Goal: Information Seeking & Learning: Learn about a topic

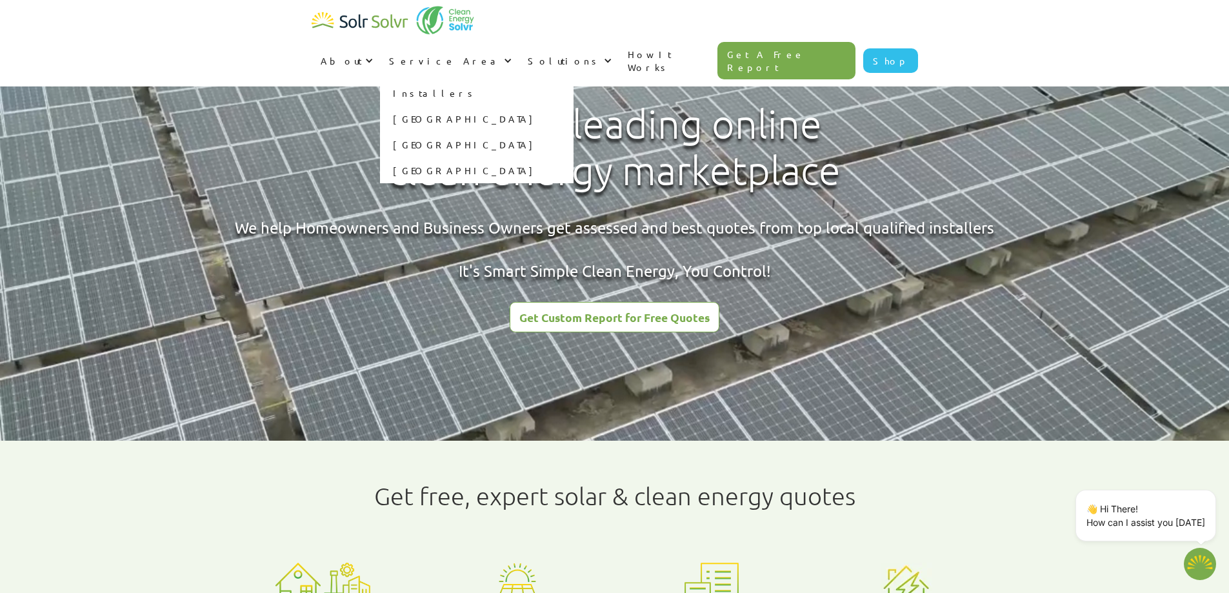
click at [574, 80] on link "Installers" at bounding box center [477, 93] width 194 height 26
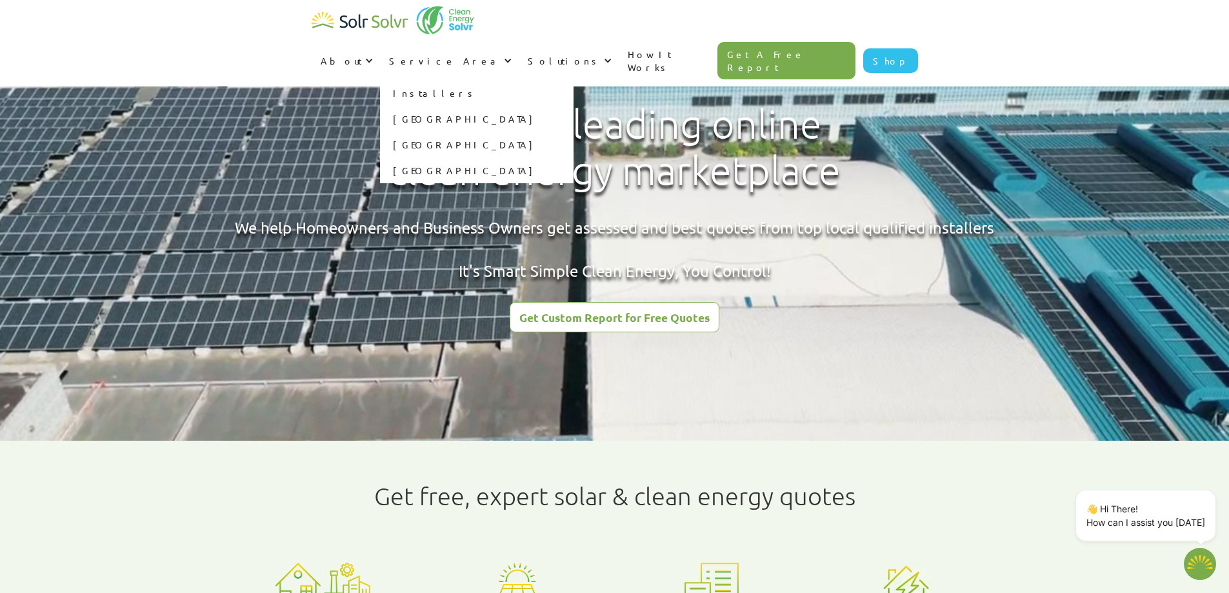
type textarea "x"
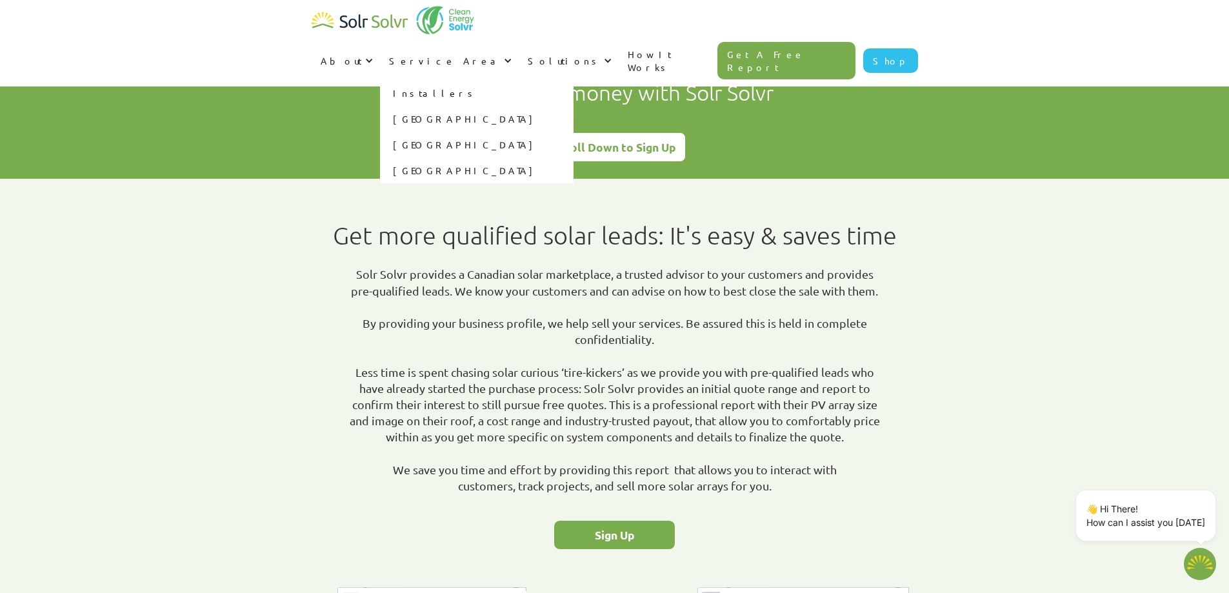
click at [574, 106] on link "[GEOGRAPHIC_DATA]" at bounding box center [477, 119] width 194 height 26
type textarea "x"
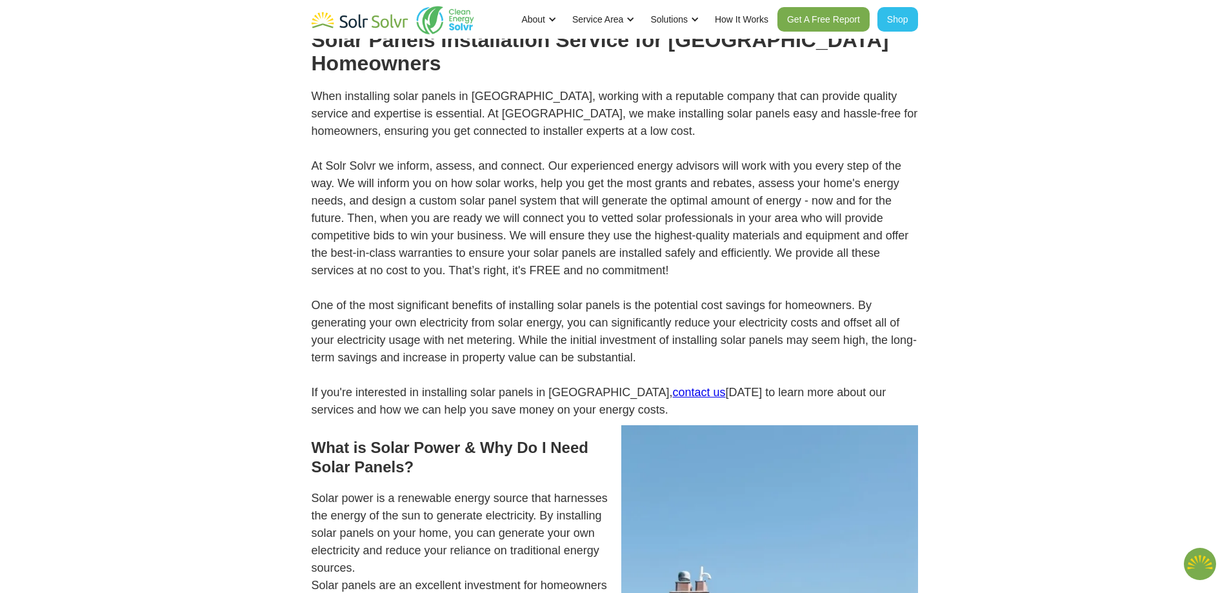
type textarea "x"
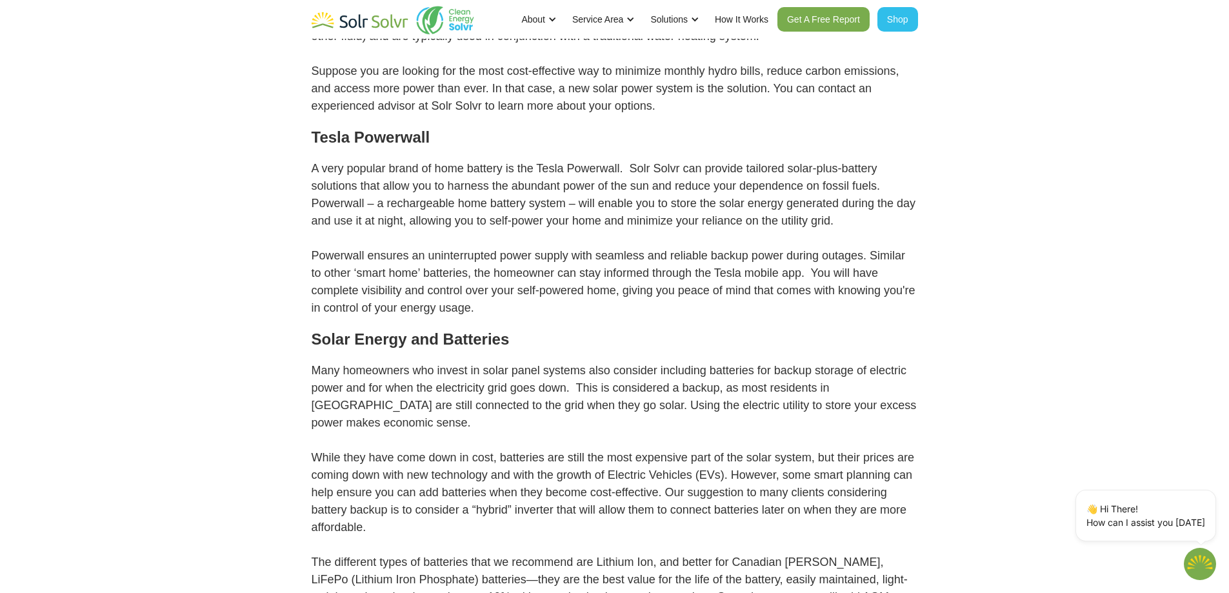
scroll to position [1355, 0]
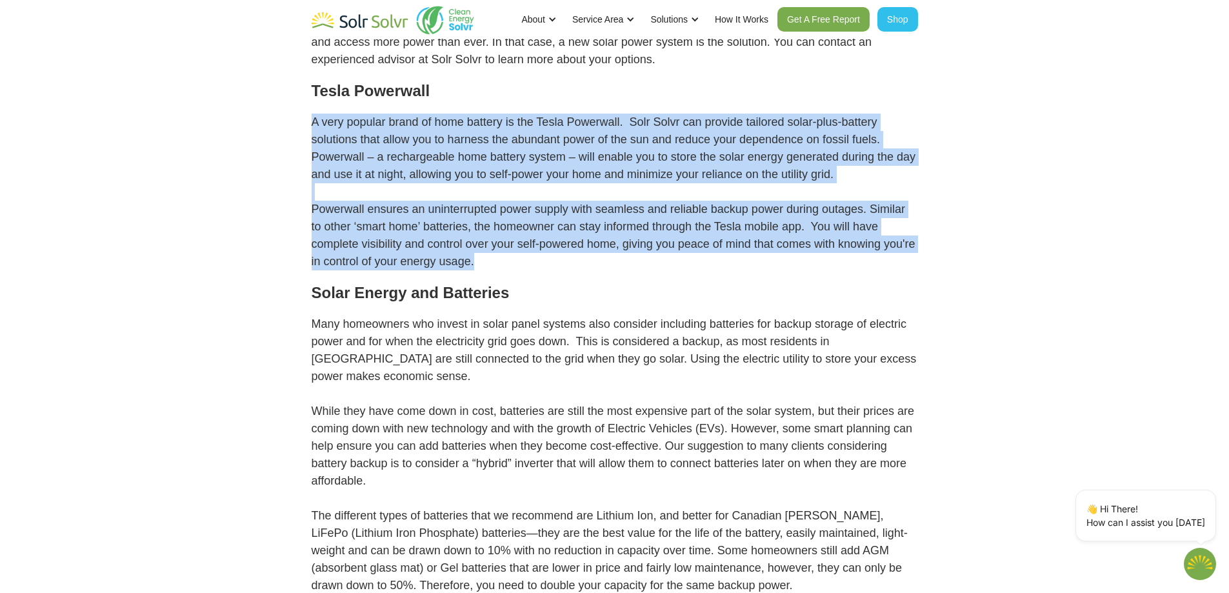
drag, startPoint x: 306, startPoint y: 63, endPoint x: 667, endPoint y: 226, distance: 396.2
click at [667, 226] on p "A very popular brand of home battery is the Tesla Powerwall. Solr Solvr can pro…" at bounding box center [615, 192] width 607 height 157
drag, startPoint x: 667, startPoint y: 226, endPoint x: 307, endPoint y: 77, distance: 389.9
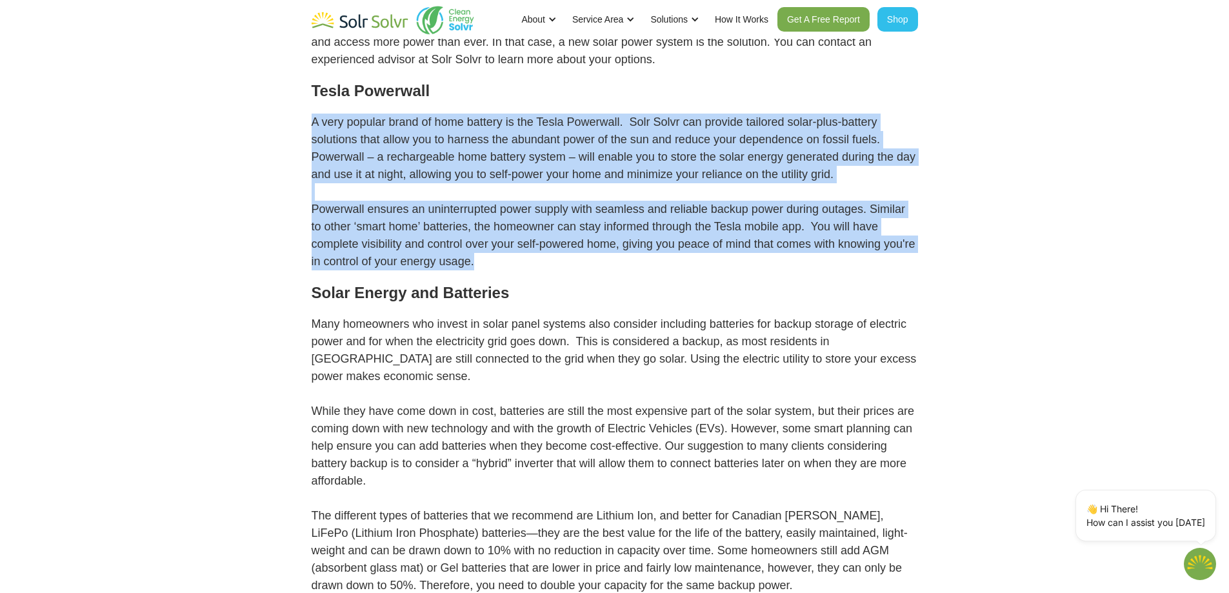
drag, startPoint x: 307, startPoint y: 77, endPoint x: 654, endPoint y: 230, distance: 379.0
click at [652, 225] on p "A very popular brand of home battery is the Tesla Powerwall. Solr Solvr can pro…" at bounding box center [615, 192] width 607 height 157
drag, startPoint x: 573, startPoint y: 202, endPoint x: 304, endPoint y: 85, distance: 293.3
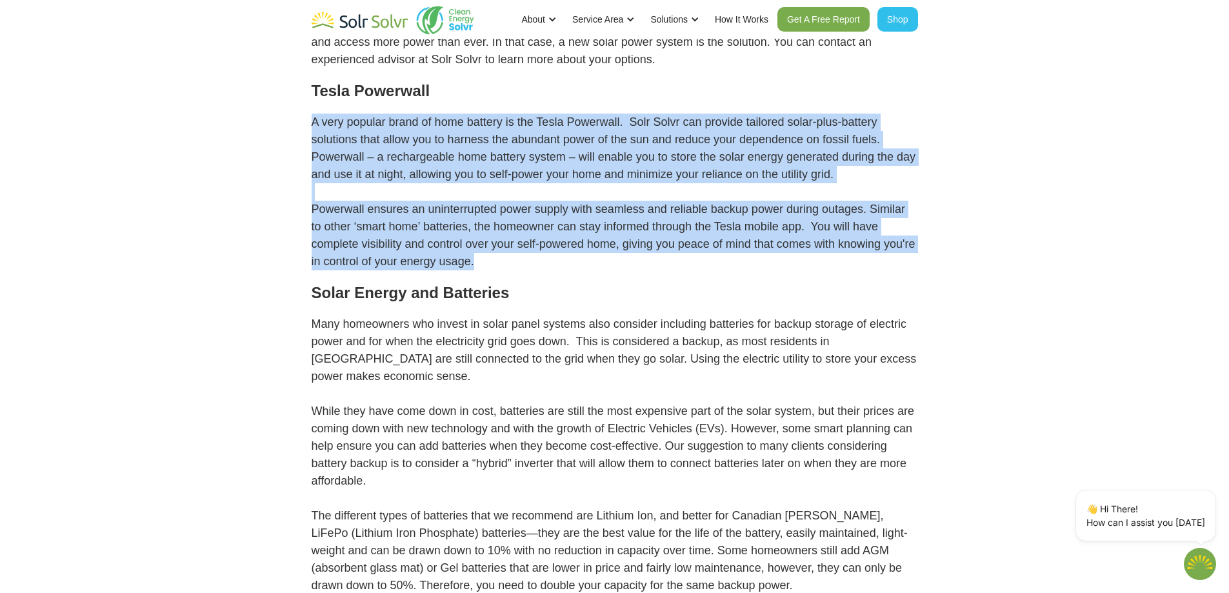
drag, startPoint x: 301, startPoint y: 79, endPoint x: 673, endPoint y: 217, distance: 396.7
click at [673, 217] on p "A very popular brand of home battery is the Tesla Powerwall. Solr Solvr can pro…" at bounding box center [615, 192] width 607 height 157
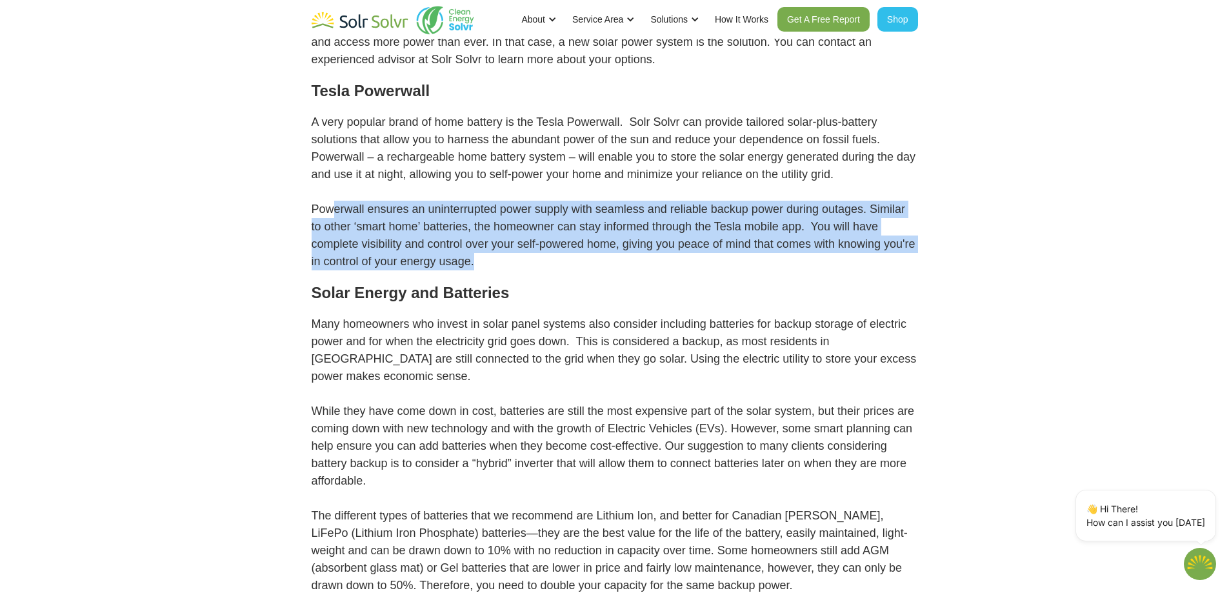
drag, startPoint x: 658, startPoint y: 214, endPoint x: 332, endPoint y: 165, distance: 330.2
click at [333, 164] on p "A very popular brand of home battery is the Tesla Powerwall. Solr Solvr can pro…" at bounding box center [615, 192] width 607 height 157
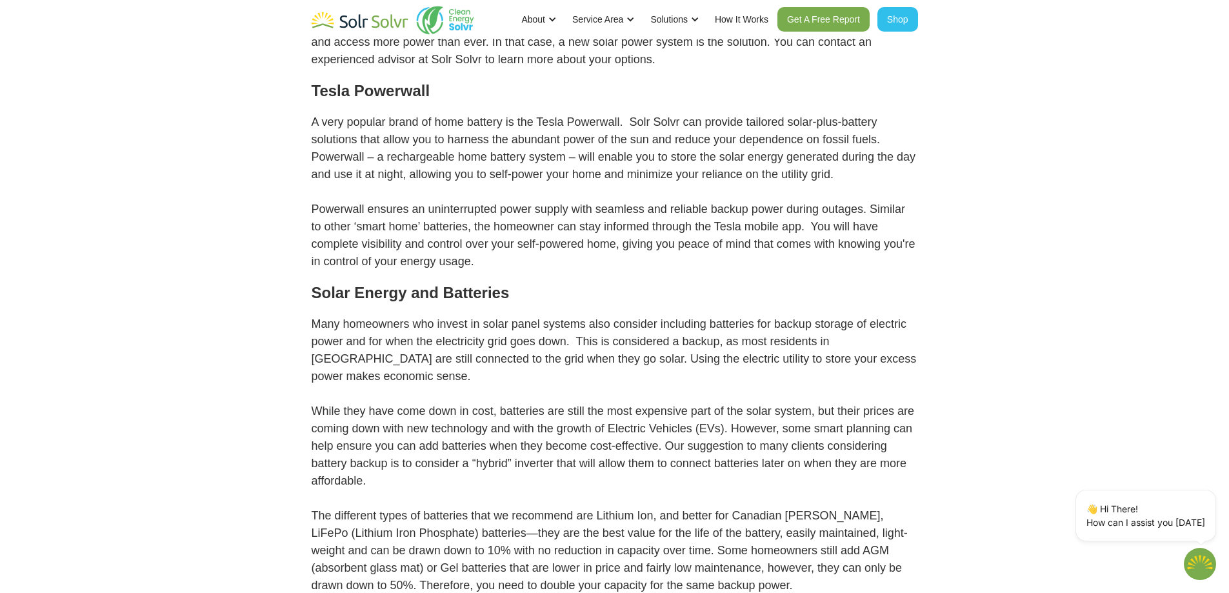
click at [329, 165] on p "A very popular brand of home battery is the Tesla Powerwall. Solr Solvr can pro…" at bounding box center [615, 192] width 607 height 157
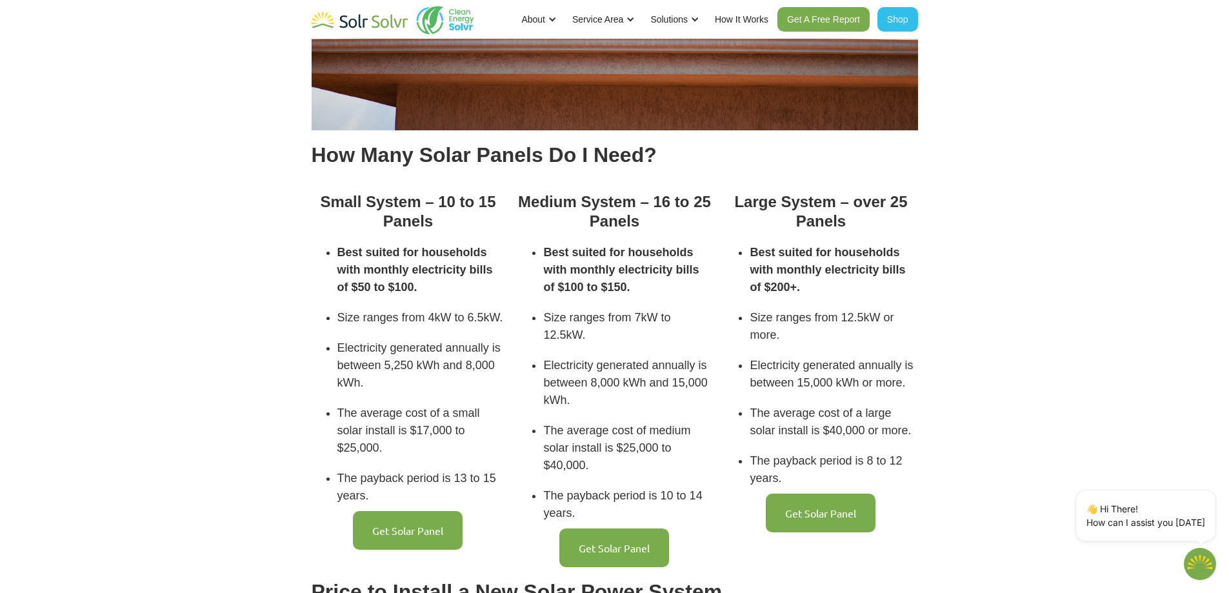
scroll to position [2452, 0]
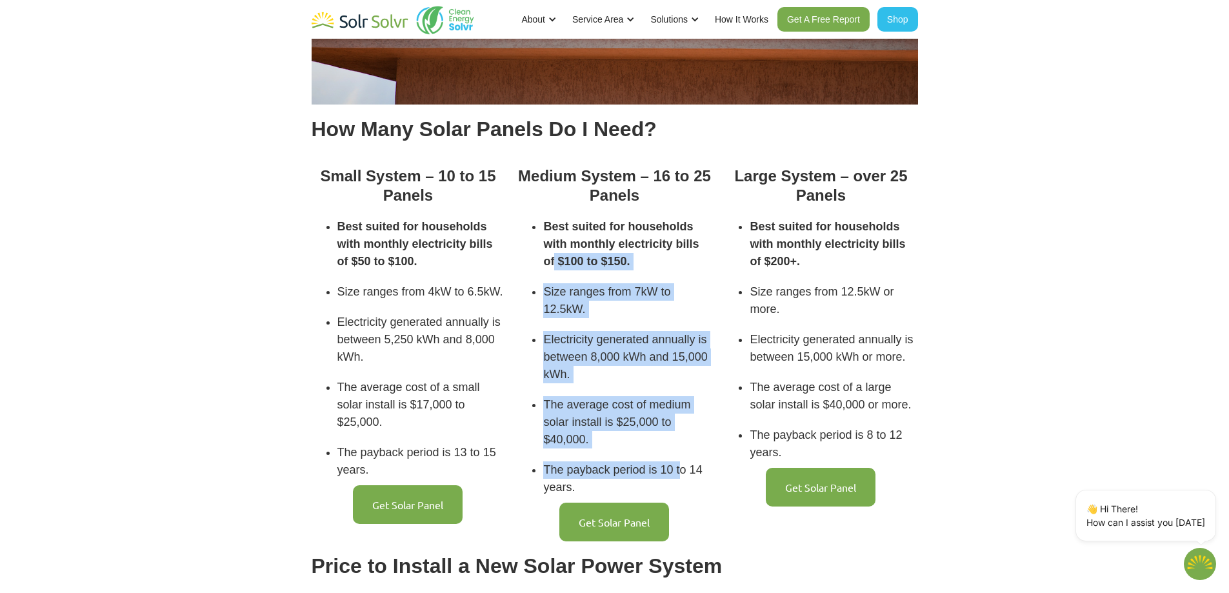
drag, startPoint x: 555, startPoint y: 228, endPoint x: 679, endPoint y: 436, distance: 242.2
click at [679, 436] on ul "Best suited for households with monthly electricity bills of $100 to $150. Size…" at bounding box center [614, 357] width 194 height 278
drag, startPoint x: 687, startPoint y: 448, endPoint x: 570, endPoint y: 262, distance: 219.5
click at [572, 268] on ul "Best suited for households with monthly electricity bills of $100 to $150. Size…" at bounding box center [614, 357] width 194 height 278
click at [570, 283] on li "Size ranges from 7kW to 12.5kW." at bounding box center [627, 300] width 168 height 35
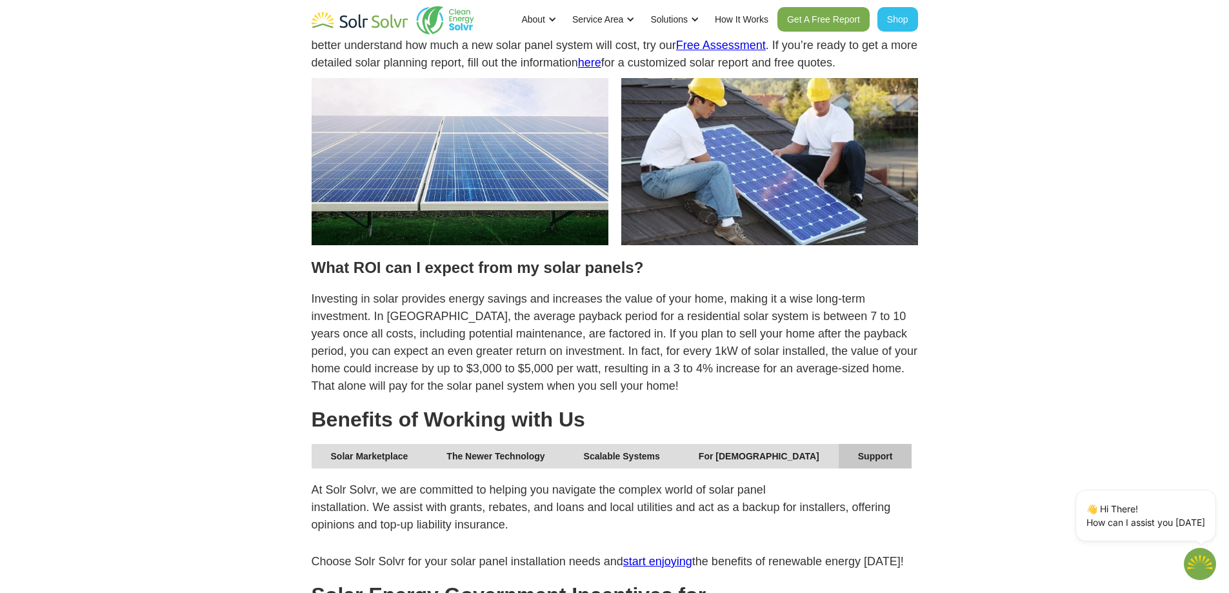
scroll to position [3355, 0]
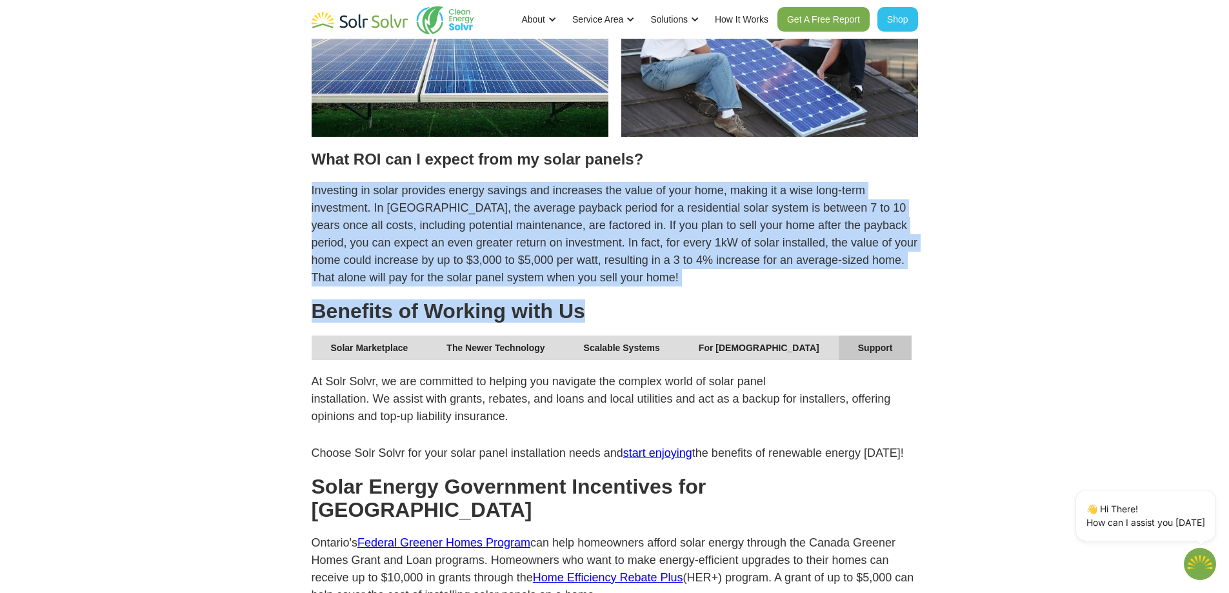
drag, startPoint x: 297, startPoint y: 142, endPoint x: 703, endPoint y: 250, distance: 419.3
click at [707, 239] on p "Investing in solar provides energy savings and increases the value of your home…" at bounding box center [615, 234] width 607 height 105
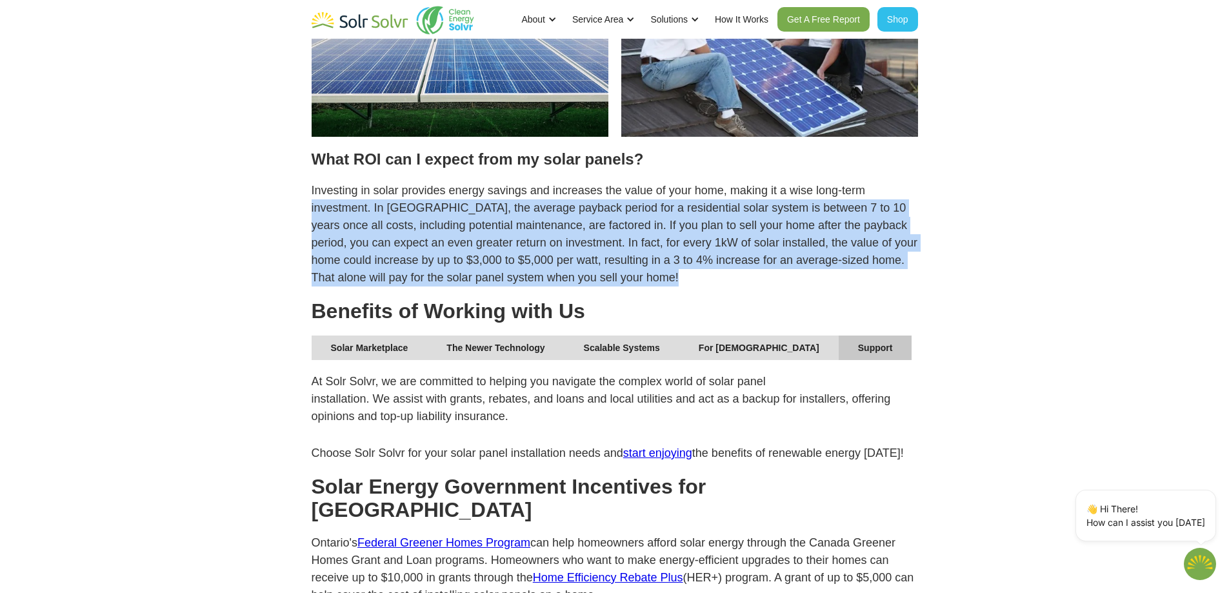
drag, startPoint x: 707, startPoint y: 239, endPoint x: 330, endPoint y: 165, distance: 384.8
click at [333, 182] on p "Investing in solar provides energy savings and increases the value of your home…" at bounding box center [615, 234] width 607 height 105
click at [330, 182] on p "Investing in solar provides energy savings and increases the value of your home…" at bounding box center [615, 234] width 607 height 105
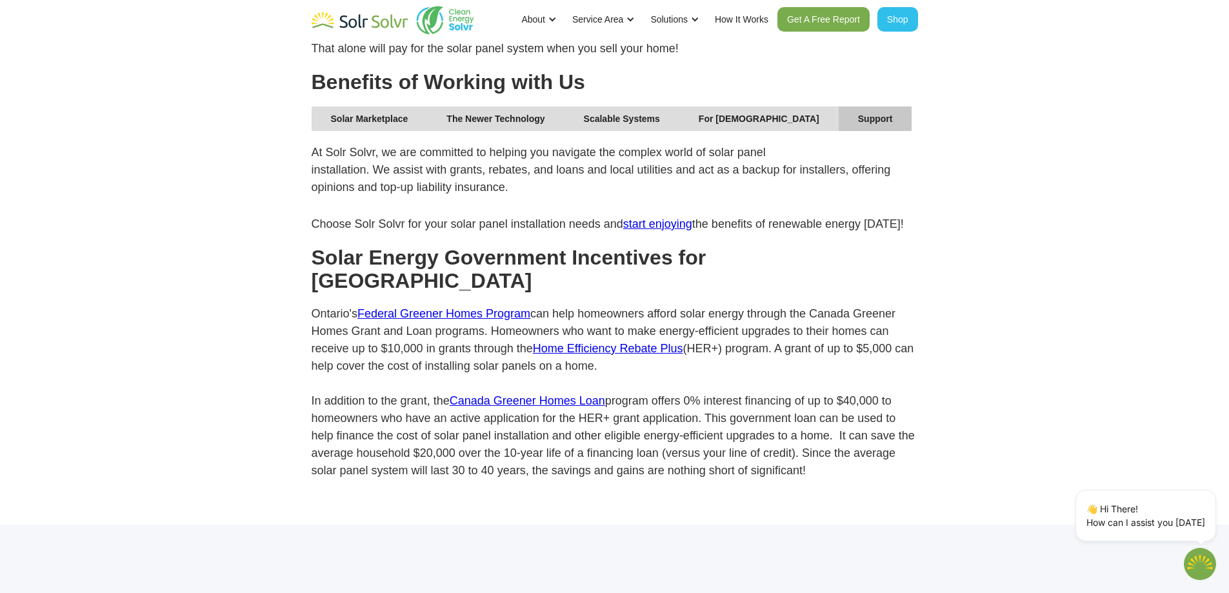
scroll to position [3549, 0]
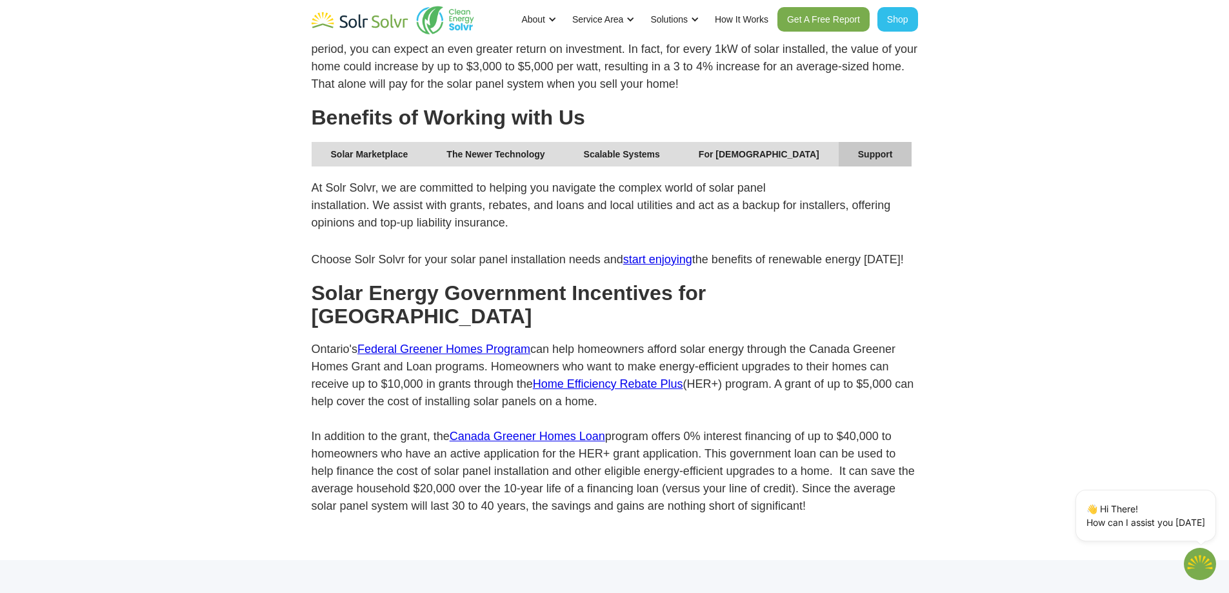
drag, startPoint x: 310, startPoint y: 166, endPoint x: 856, endPoint y: 448, distance: 615.3
click at [860, 448] on p "Ontario's Federal Greener Homes Program can help homeowners afford solar energy…" at bounding box center [615, 428] width 607 height 174
